Goal: Information Seeking & Learning: Learn about a topic

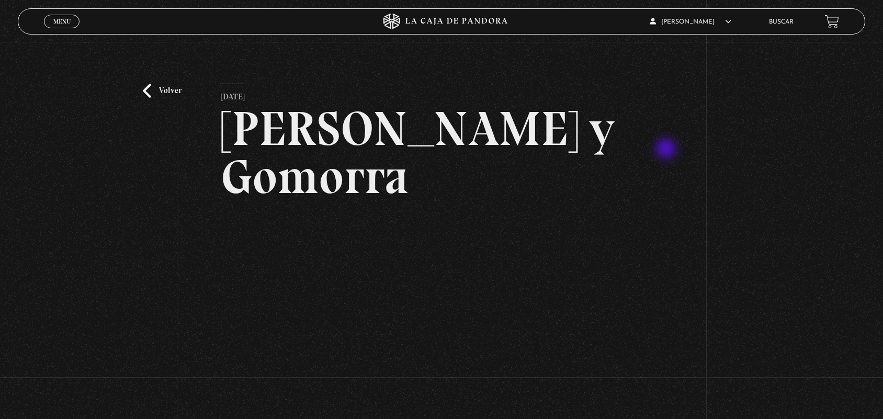
scroll to position [105, 0]
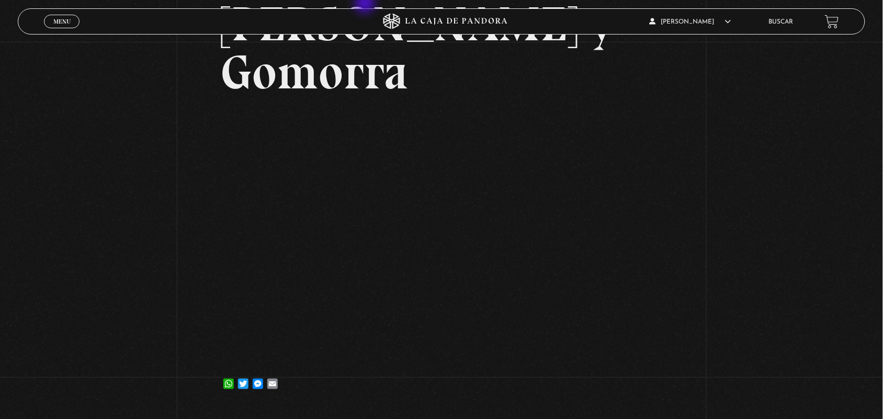
click at [366, 4] on h2 "[PERSON_NAME] y Gomorra" at bounding box center [441, 48] width 441 height 96
click at [793, 24] on link "Buscar" at bounding box center [781, 22] width 25 height 6
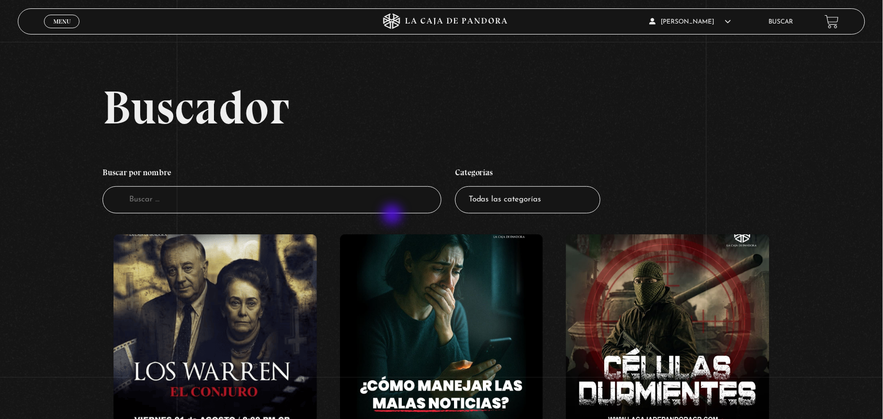
click at [393, 216] on li "Buscar por nombre Buscador" at bounding box center [271, 188] width 339 height 62
click at [386, 206] on input "Buscador" at bounding box center [271, 200] width 339 height 28
type input "S"
type input "VENDER"
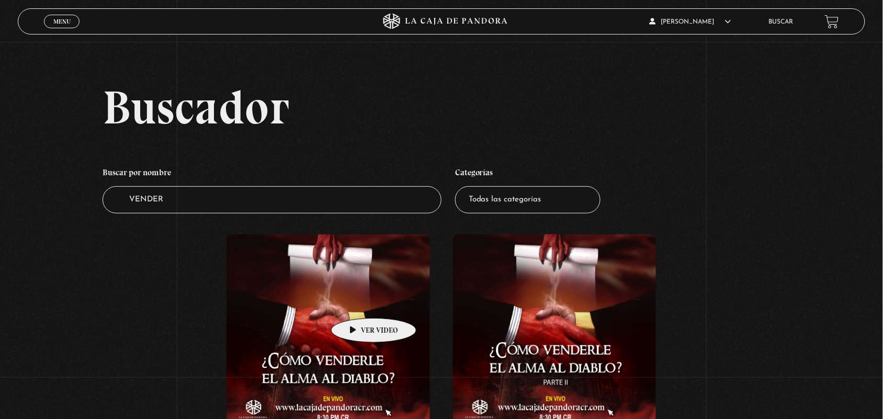
click at [357, 302] on figure at bounding box center [327, 328] width 203 height 188
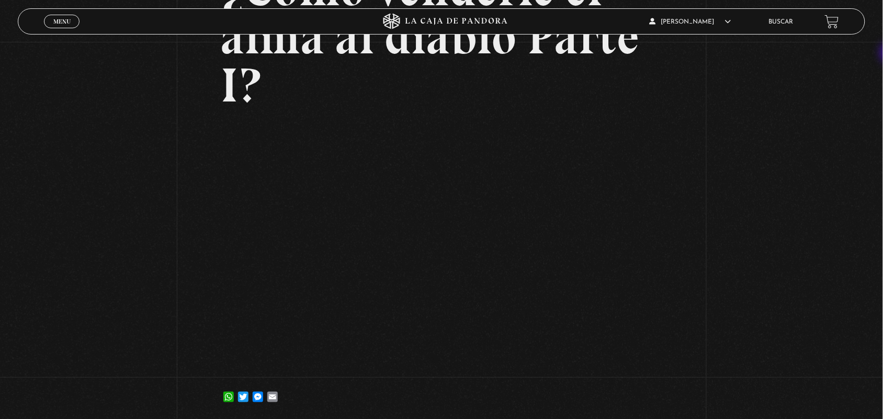
scroll to position [153, 0]
